Goal: Find specific page/section

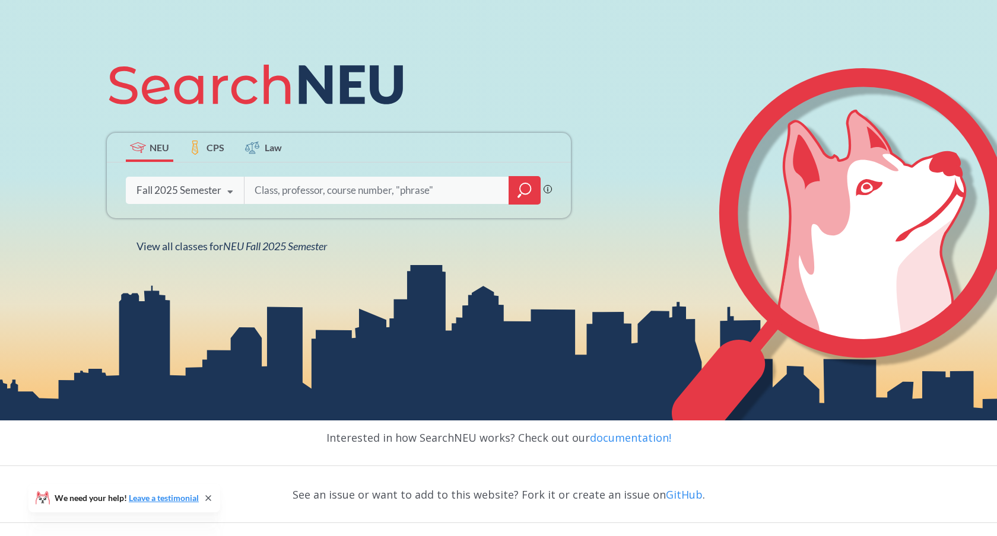
scroll to position [154, 0]
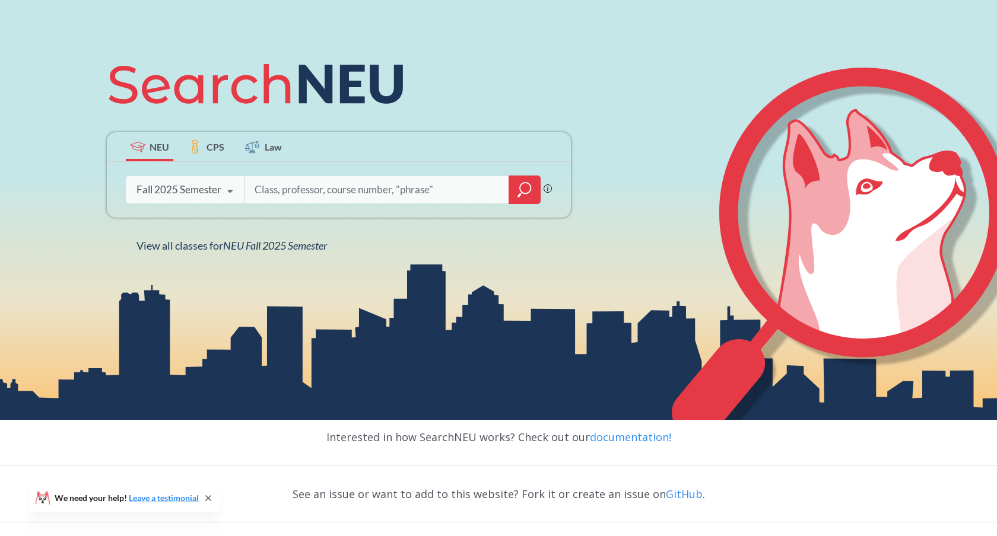
click at [368, 193] on input "search" at bounding box center [376, 189] width 247 height 25
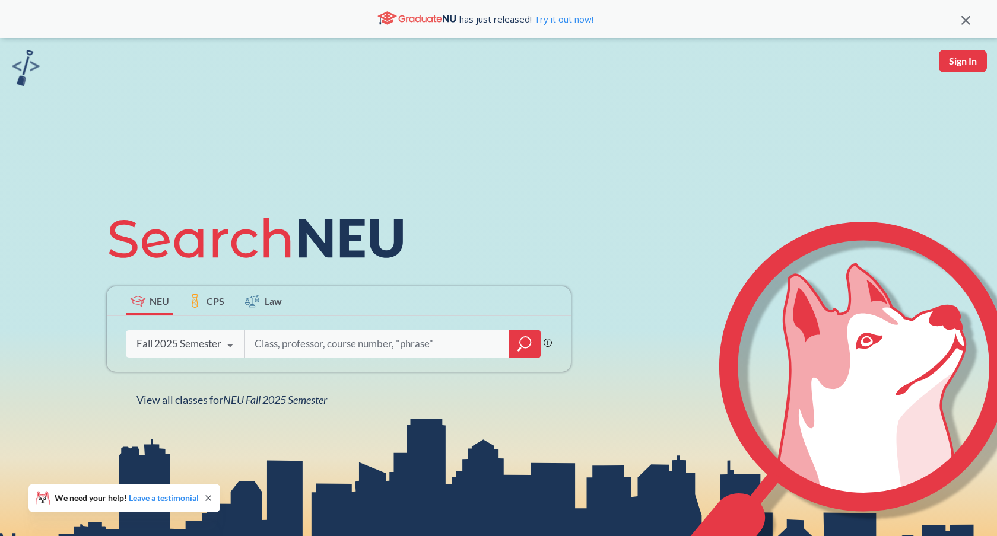
scroll to position [55, 0]
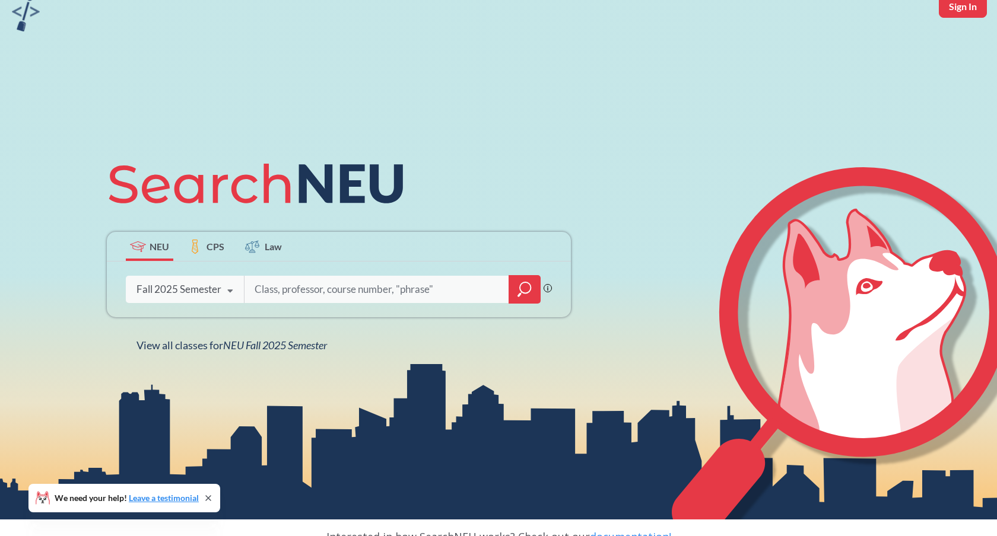
click at [324, 295] on input "search" at bounding box center [376, 289] width 247 height 25
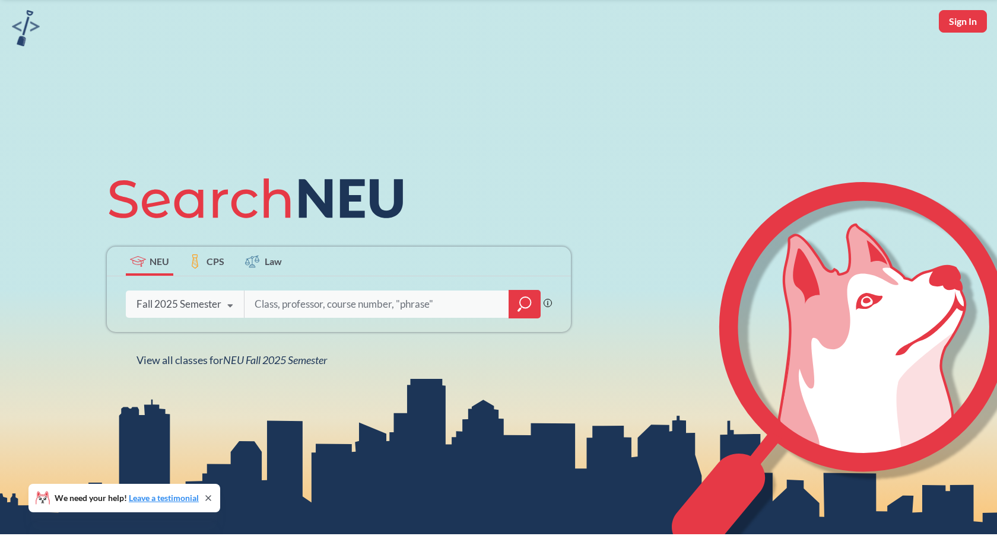
scroll to position [31, 0]
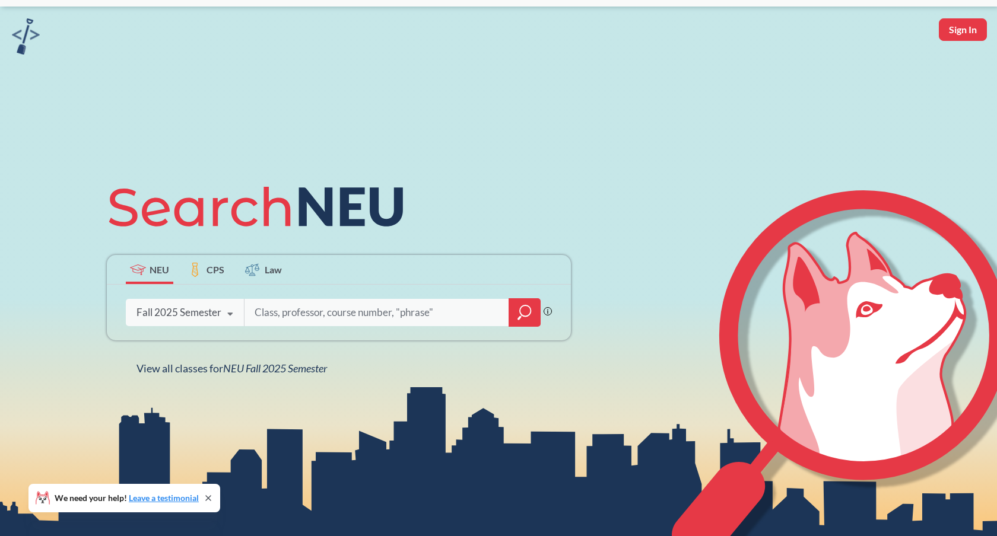
click at [953, 33] on button "Sign In" at bounding box center [962, 29] width 48 height 23
select select "US"
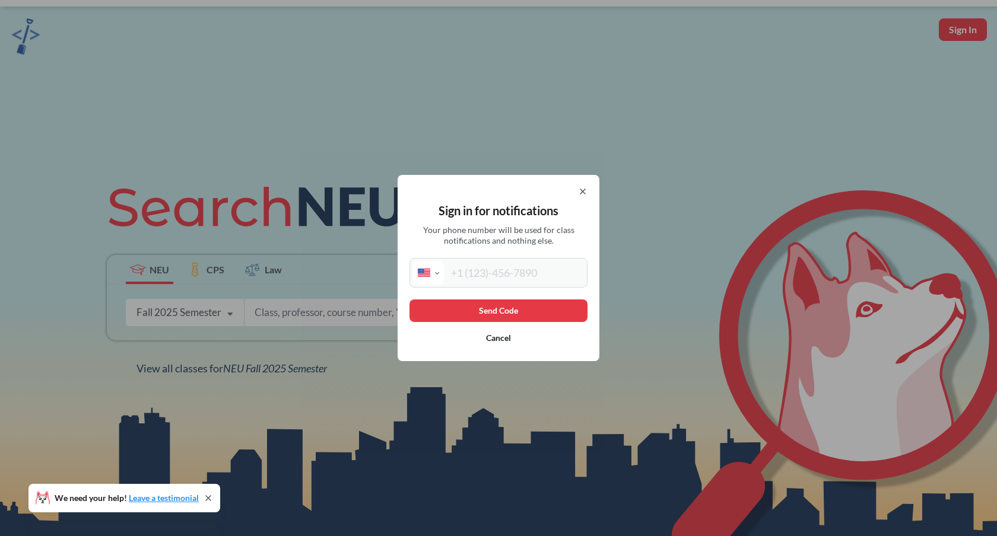
click at [518, 271] on input "tel" at bounding box center [514, 273] width 141 height 24
type input "[PHONE_NUMBER]"
click at [537, 310] on button "Send Code" at bounding box center [498, 311] width 178 height 23
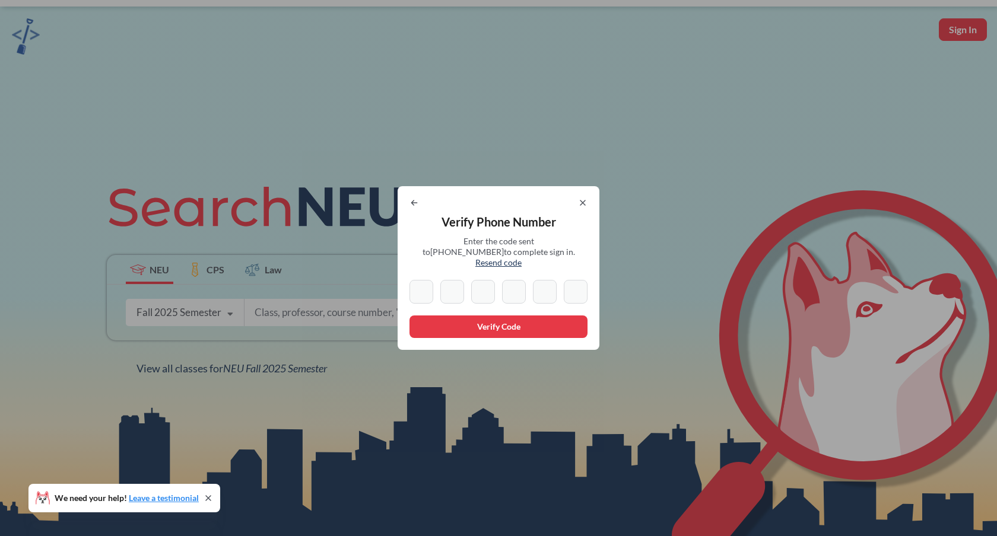
type input "8"
type input "7"
type input "2"
type input "9"
type input "8"
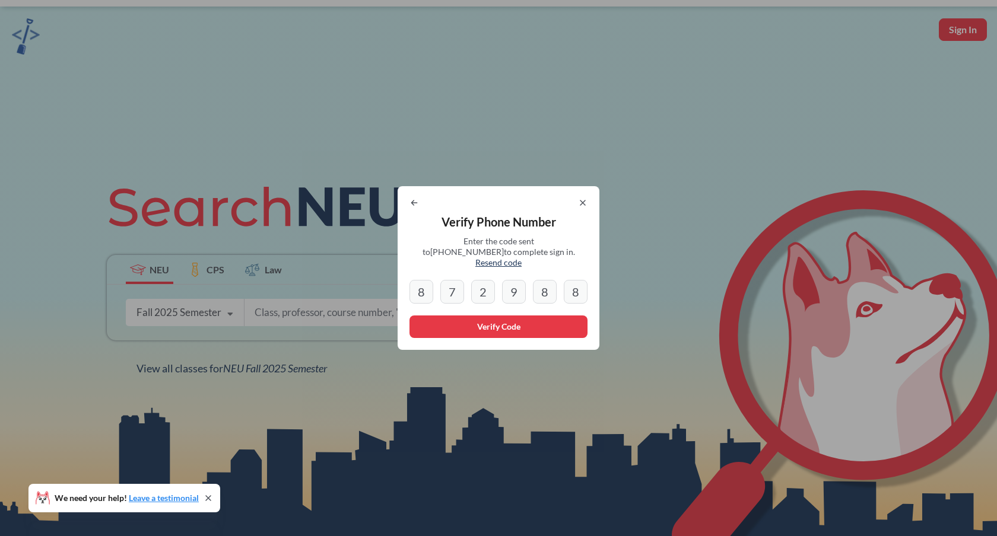
type input "8"
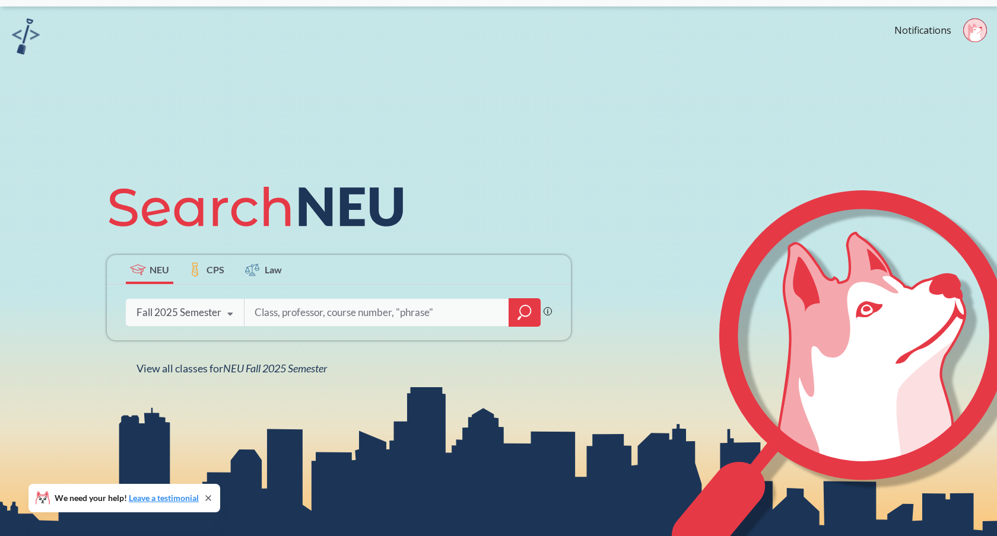
click at [341, 314] on input "search" at bounding box center [376, 312] width 247 height 25
click at [976, 27] on icon at bounding box center [971, 32] width 9 height 17
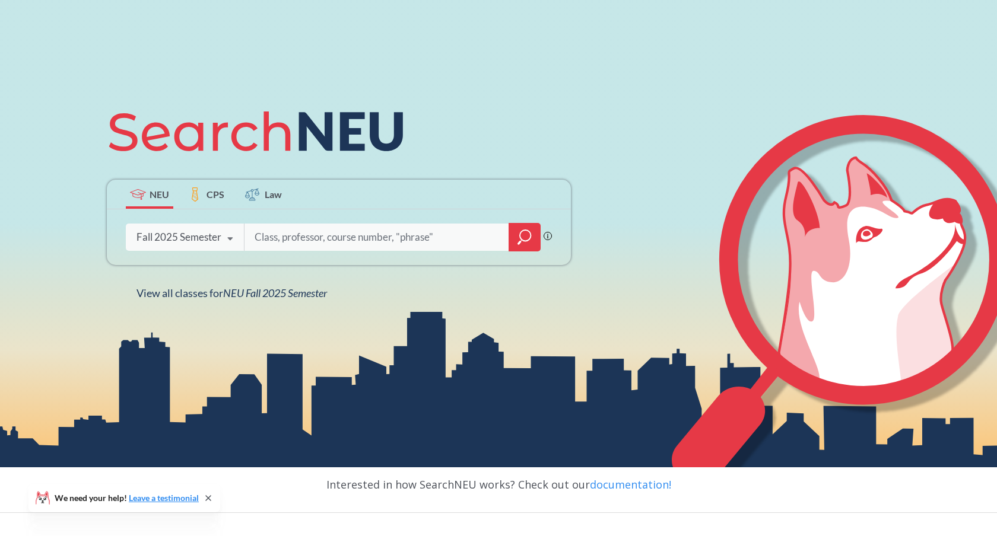
scroll to position [43, 0]
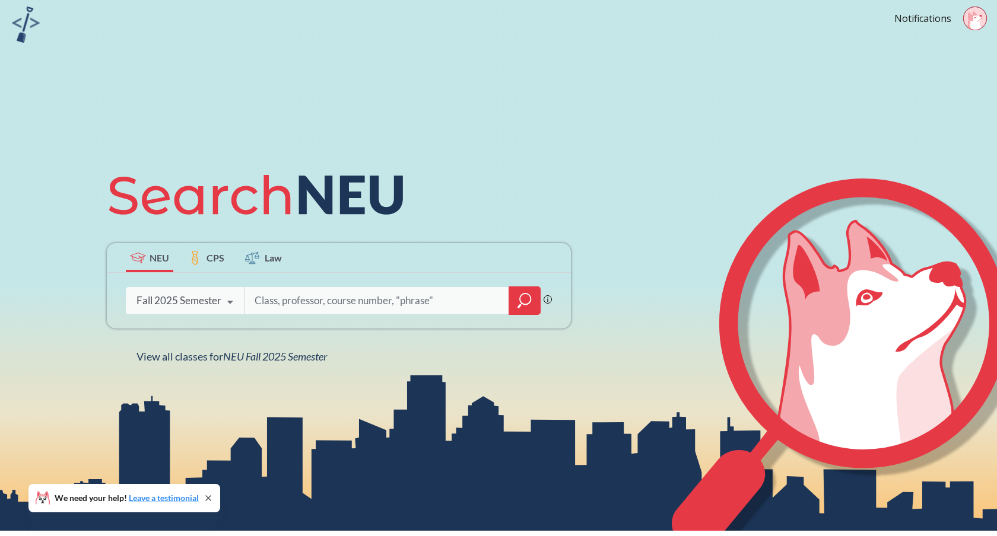
click at [302, 313] on input "search" at bounding box center [376, 300] width 247 height 25
type input "fina"
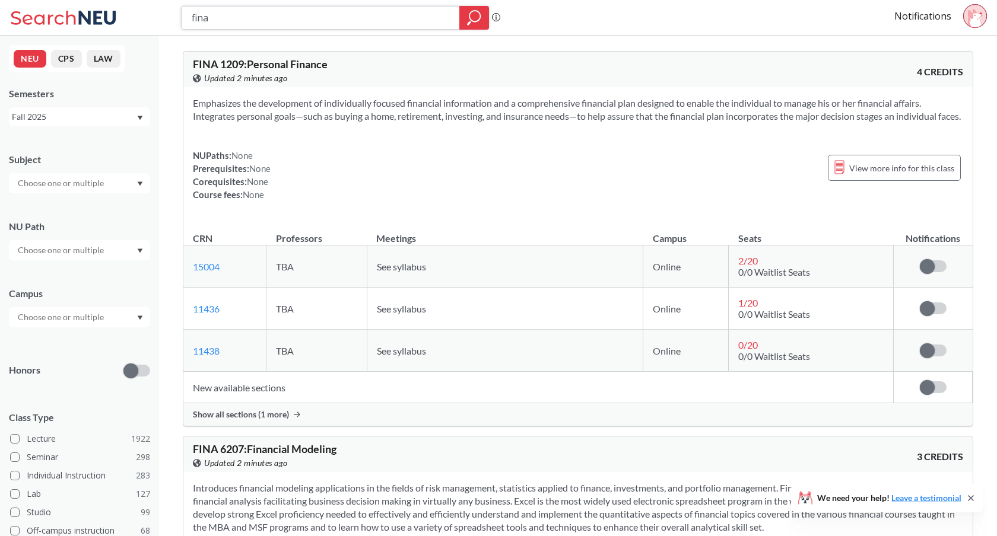
click at [278, 26] on input "fina" at bounding box center [320, 18] width 260 height 20
type input "fina 4605"
